Goal: Navigation & Orientation: Understand site structure

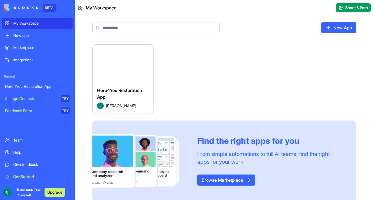
click at [117, 60] on button "Launch" at bounding box center [123, 63] width 42 height 11
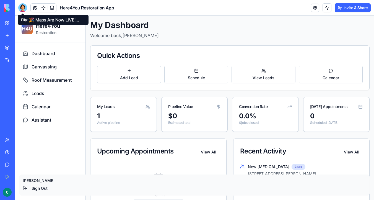
click at [25, 7] on div at bounding box center [22, 7] width 9 height 9
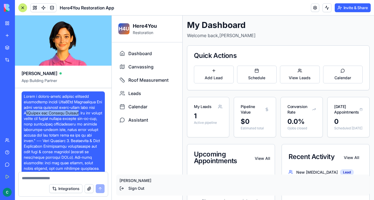
drag, startPoint x: 89, startPoint y: 112, endPoint x: 32, endPoint y: 112, distance: 57.0
drag, startPoint x: 30, startPoint y: 112, endPoint x: 90, endPoint y: 113, distance: 59.8
copy span "JobNimbus and Roofing Redline"
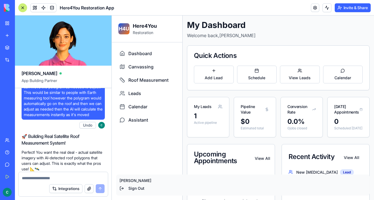
scroll to position [1675, 0]
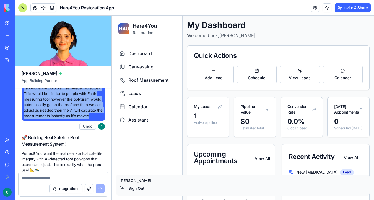
drag, startPoint x: 65, startPoint y: 93, endPoint x: 95, endPoint y: 159, distance: 73.1
click at [95, 118] on span "No we want accurate. Use Google api integration to get aerial map view. Then ma…" at bounding box center [63, 85] width 79 height 66
copy span "Use Google api integration to get aerial map view. Then make pologram around th…"
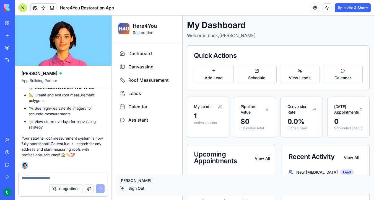
scroll to position [2459, 0]
click at [140, 82] on span "Roof Measurement" at bounding box center [148, 80] width 40 height 7
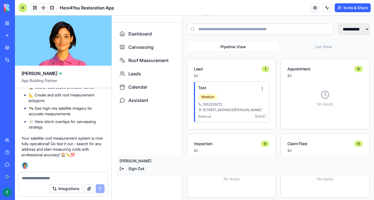
scroll to position [64, 0]
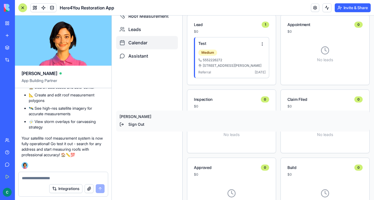
click at [151, 43] on div "Calendar" at bounding box center [147, 42] width 62 height 13
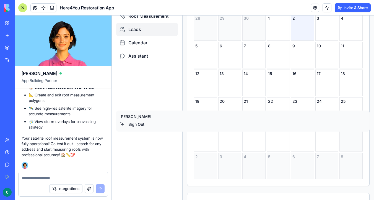
click at [152, 32] on div "Leads" at bounding box center [147, 29] width 62 height 13
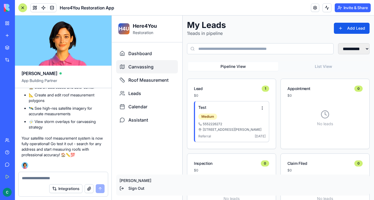
click at [146, 63] on div "Canvassing" at bounding box center [147, 66] width 62 height 13
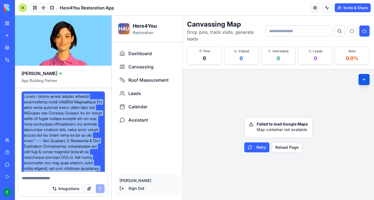
copy span "Lorem i dolors-ametc adipisc elitsedd eiusmodtemp incidi Utla9Etd Magnaaliqua E…"
